Goal: Transaction & Acquisition: Obtain resource

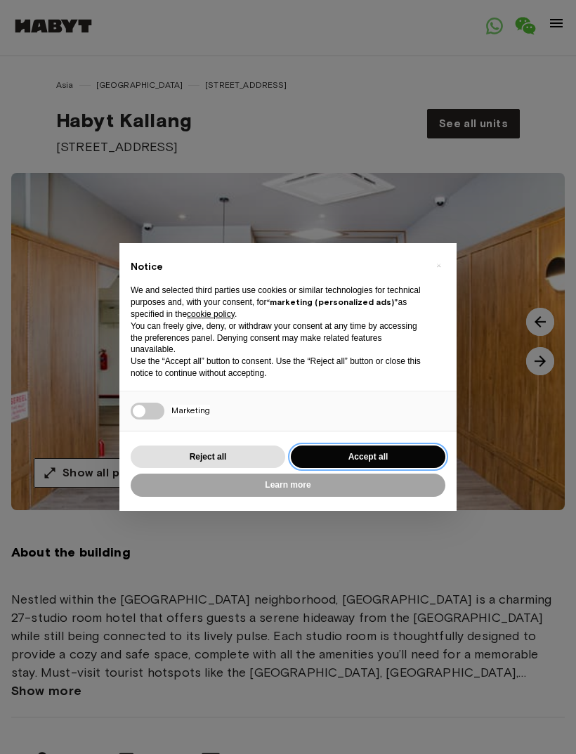
click at [357, 455] on button "Accept all" at bounding box center [368, 456] width 155 height 23
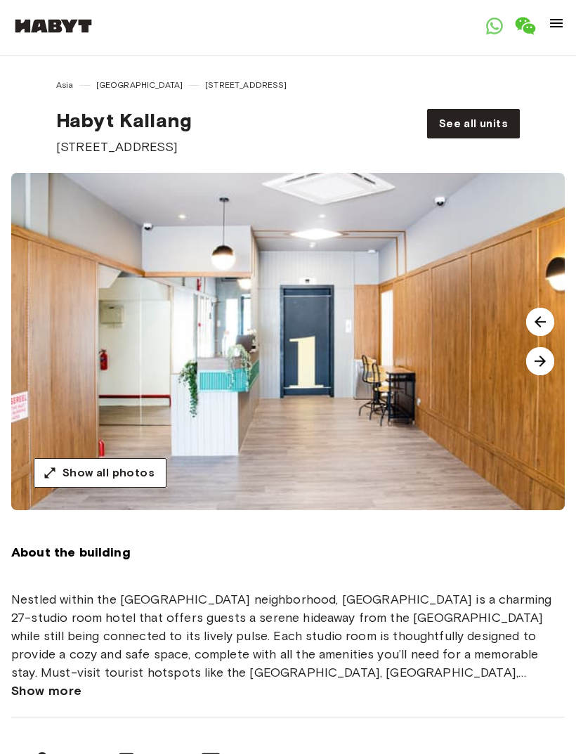
click at [368, 442] on img at bounding box center [299, 341] width 576 height 337
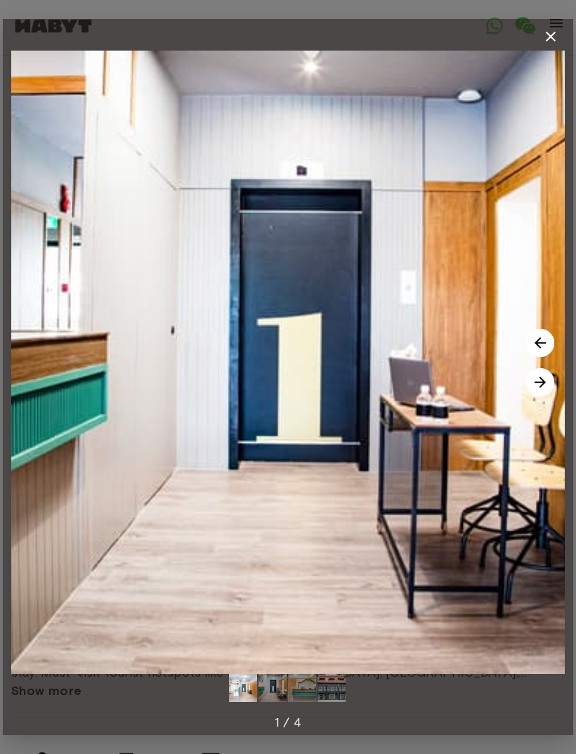
click at [538, 379] on img at bounding box center [540, 382] width 28 height 28
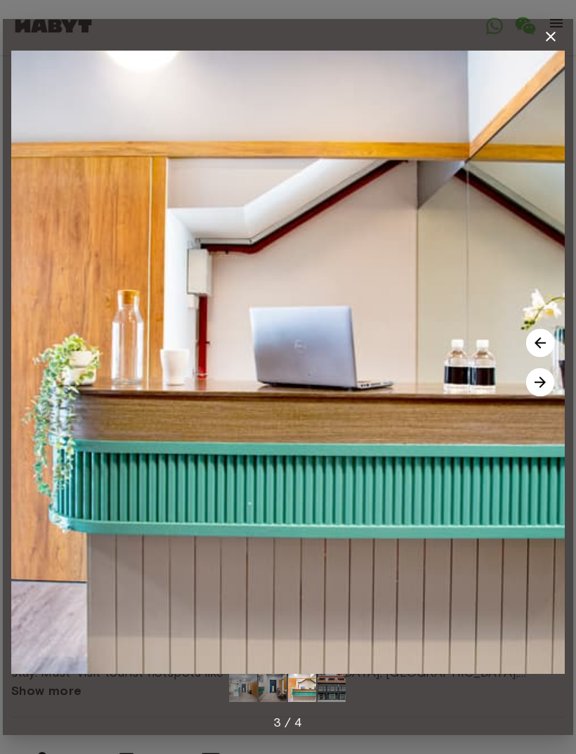
click at [545, 378] on img at bounding box center [540, 382] width 28 height 28
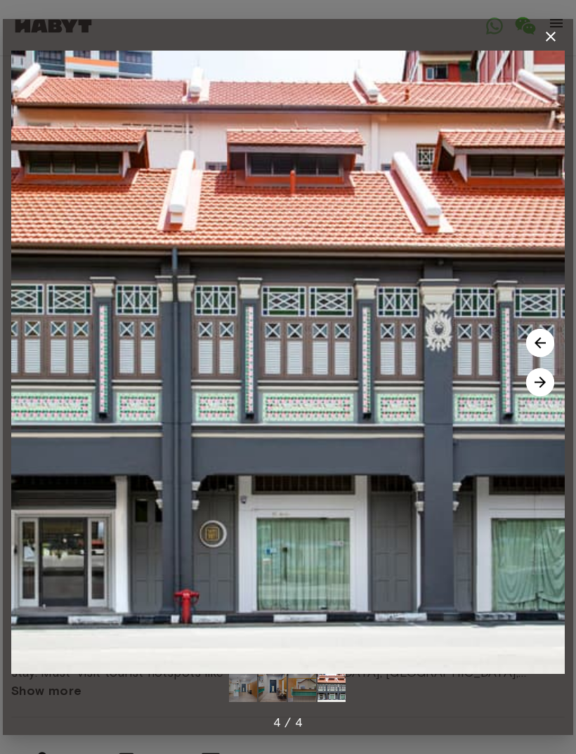
click at [535, 381] on img at bounding box center [540, 382] width 28 height 28
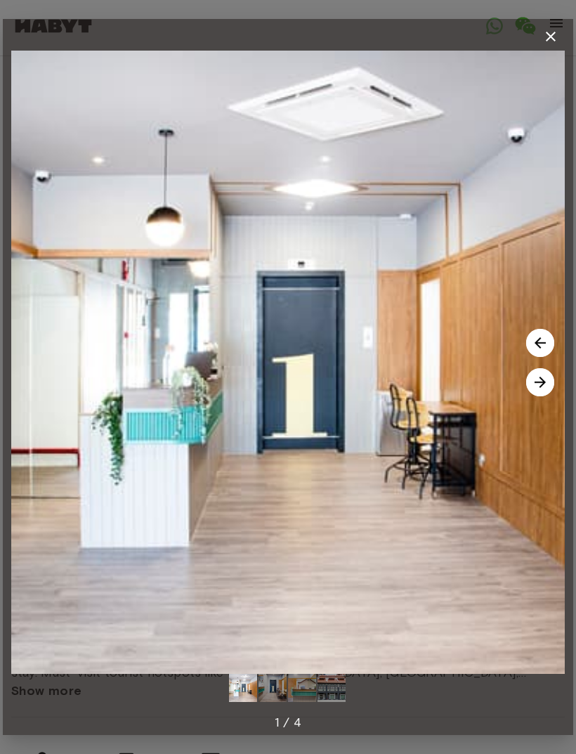
click at [532, 383] on img at bounding box center [540, 382] width 28 height 28
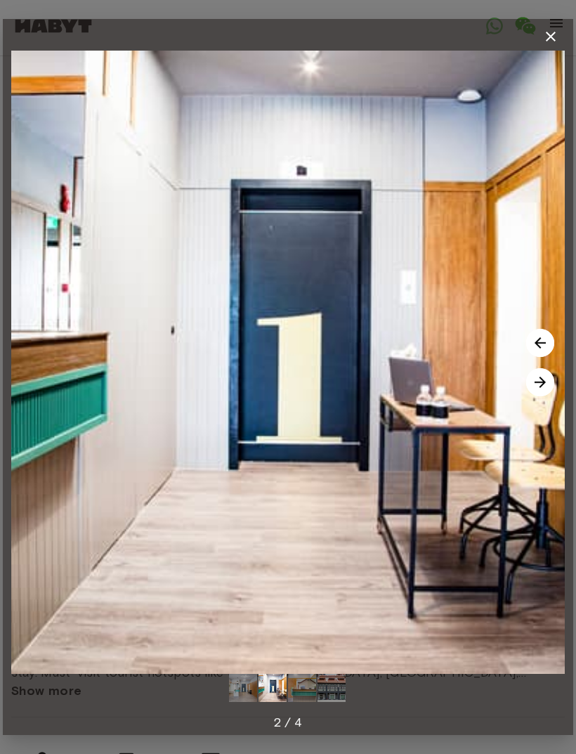
click at [535, 391] on img at bounding box center [540, 382] width 28 height 28
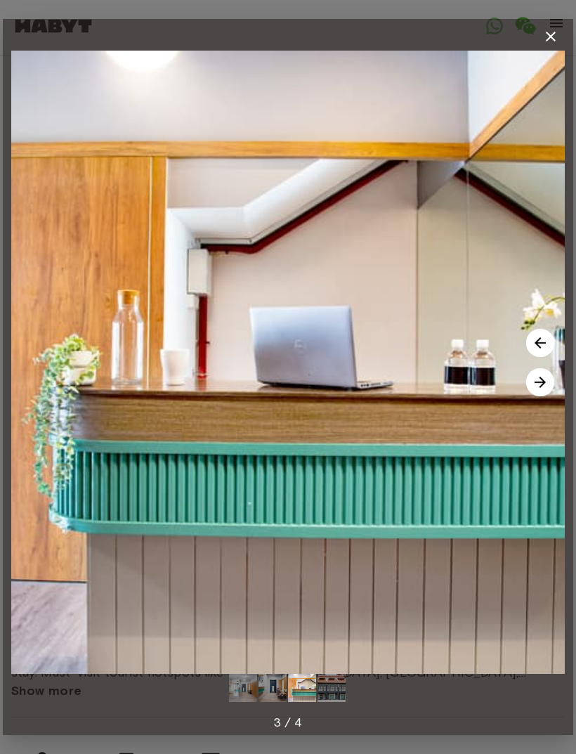
click at [539, 384] on img at bounding box center [540, 382] width 28 height 28
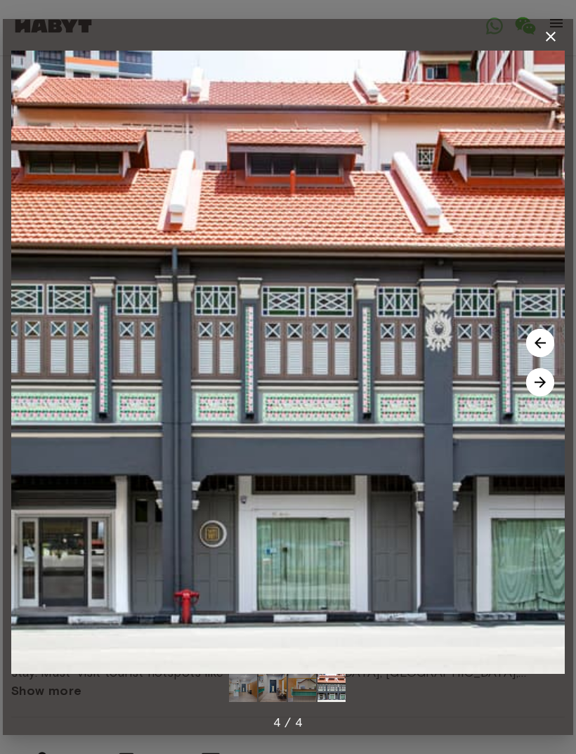
click at [535, 384] on img at bounding box center [540, 382] width 28 height 28
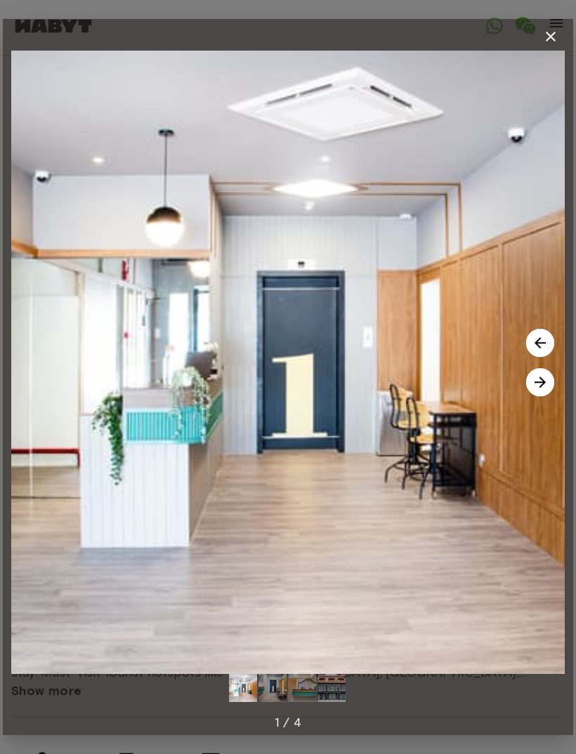
click at [535, 341] on img at bounding box center [540, 343] width 28 height 28
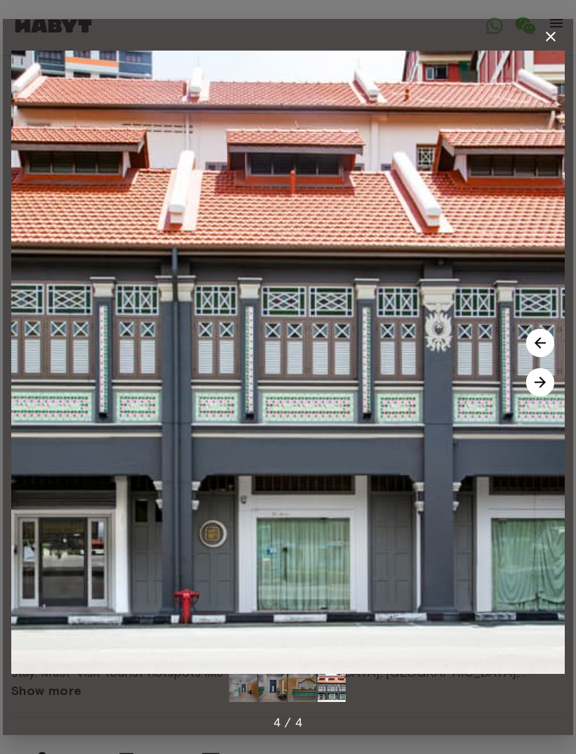
click at [370, 724] on div "4 / 4" at bounding box center [288, 722] width 554 height 41
click at [556, 32] on icon "button" at bounding box center [550, 36] width 17 height 17
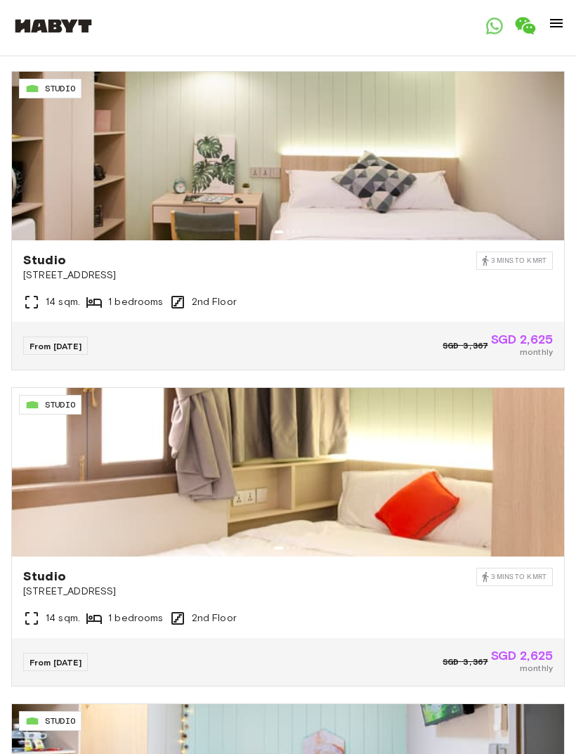
scroll to position [1128, 0]
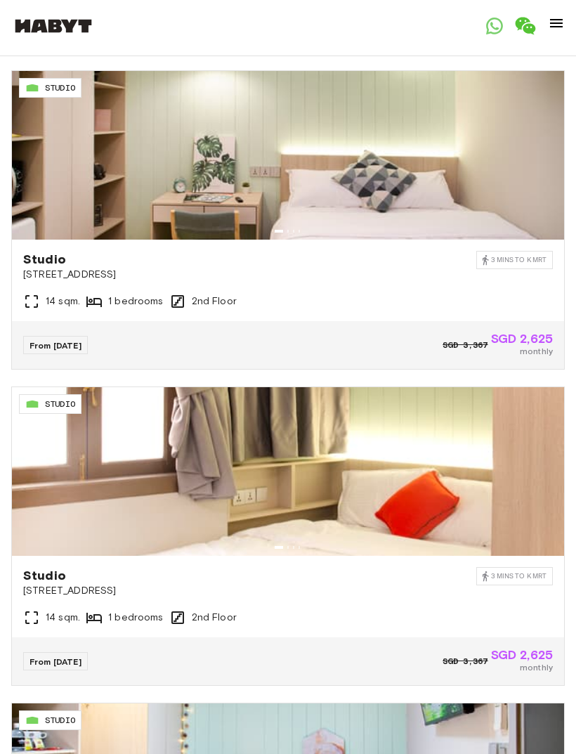
click at [559, 27] on img at bounding box center [556, 23] width 17 height 17
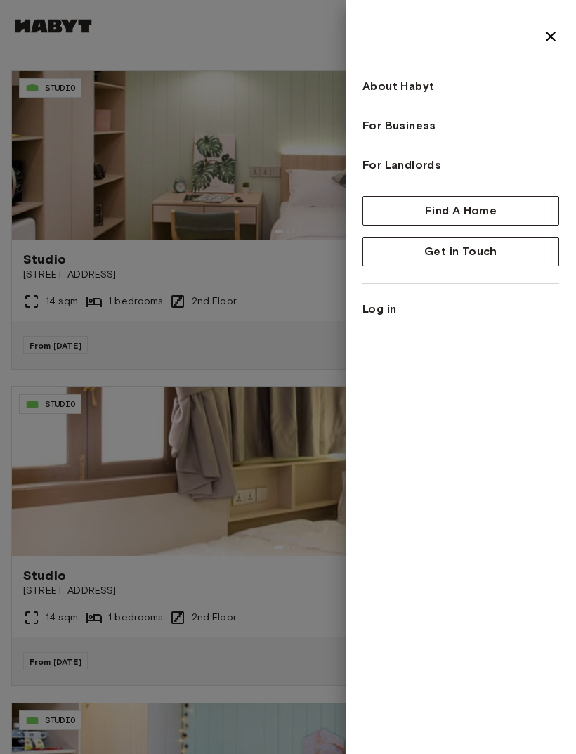
click at [557, 37] on img at bounding box center [550, 36] width 17 height 17
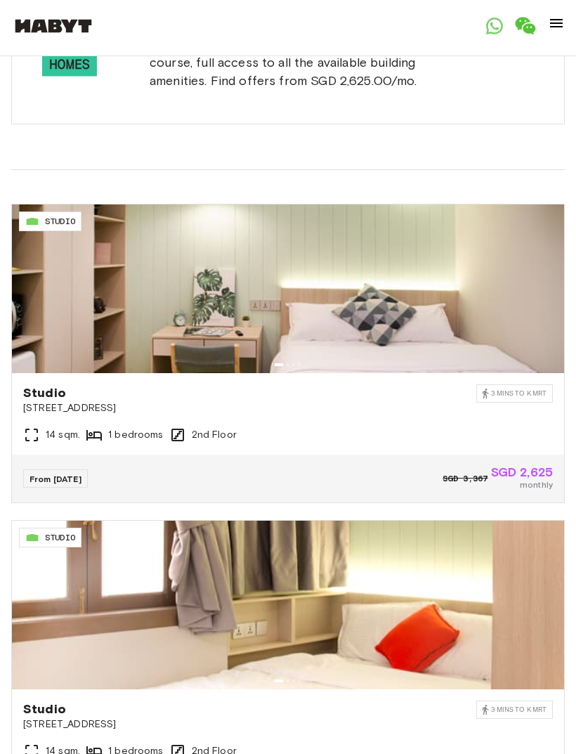
scroll to position [988, 0]
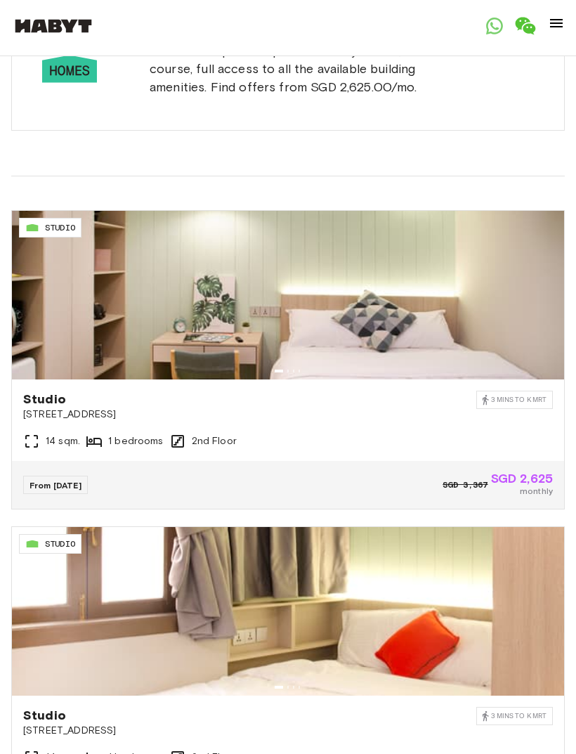
click at [441, 278] on img at bounding box center [288, 295] width 552 height 169
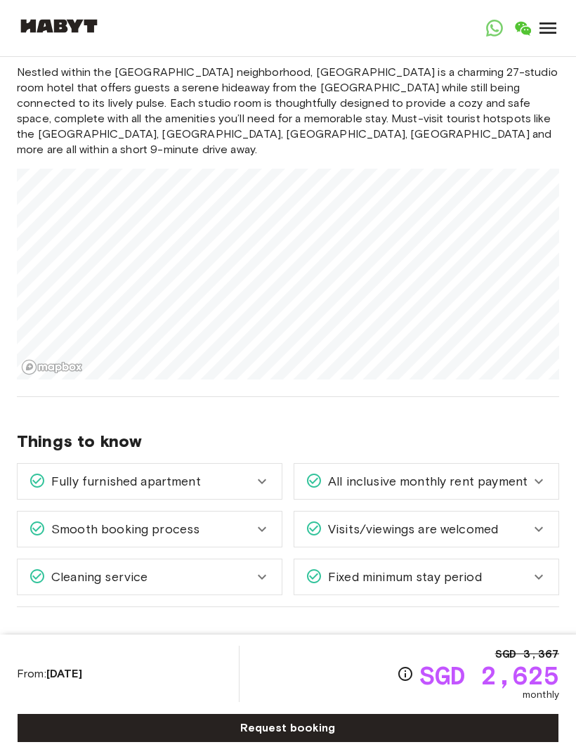
scroll to position [1645, 0]
